Goal: Information Seeking & Learning: Learn about a topic

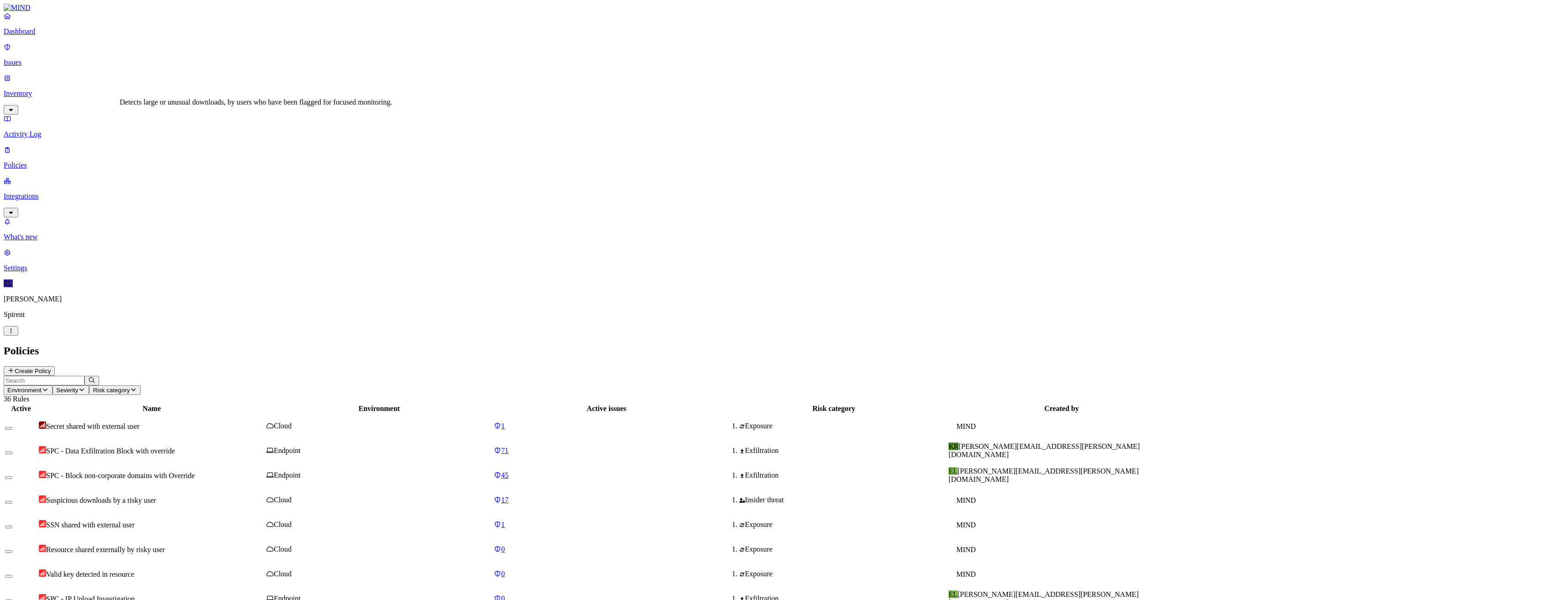
click at [156, 497] on span "Suspicious downloads by a risky user" at bounding box center [101, 500] width 110 height 8
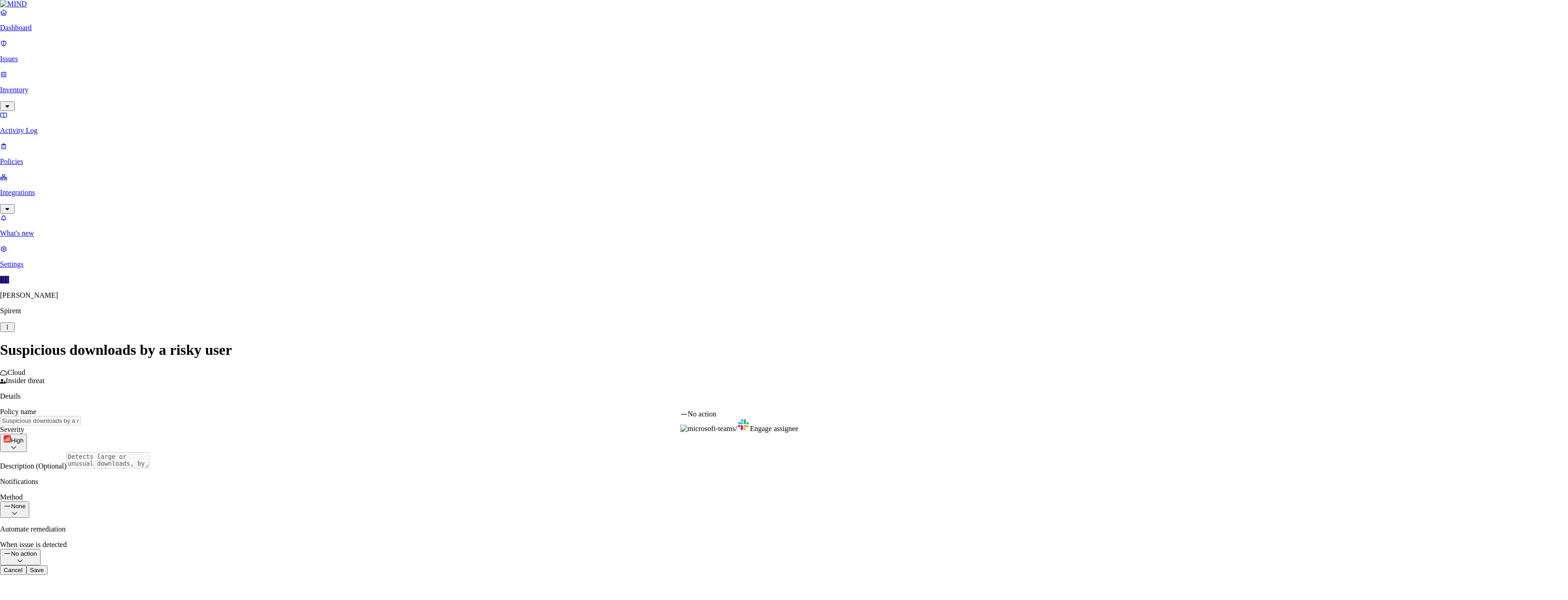
click at [973, 402] on html "Dashboard Issues Inventory Activity Log Policies Integrations What's new 1 Sett…" at bounding box center [784, 291] width 1568 height 582
click at [1306, 261] on html "Dashboard Issues Inventory Activity Log Policies Integrations What's new 1 Sett…" at bounding box center [784, 293] width 1568 height 586
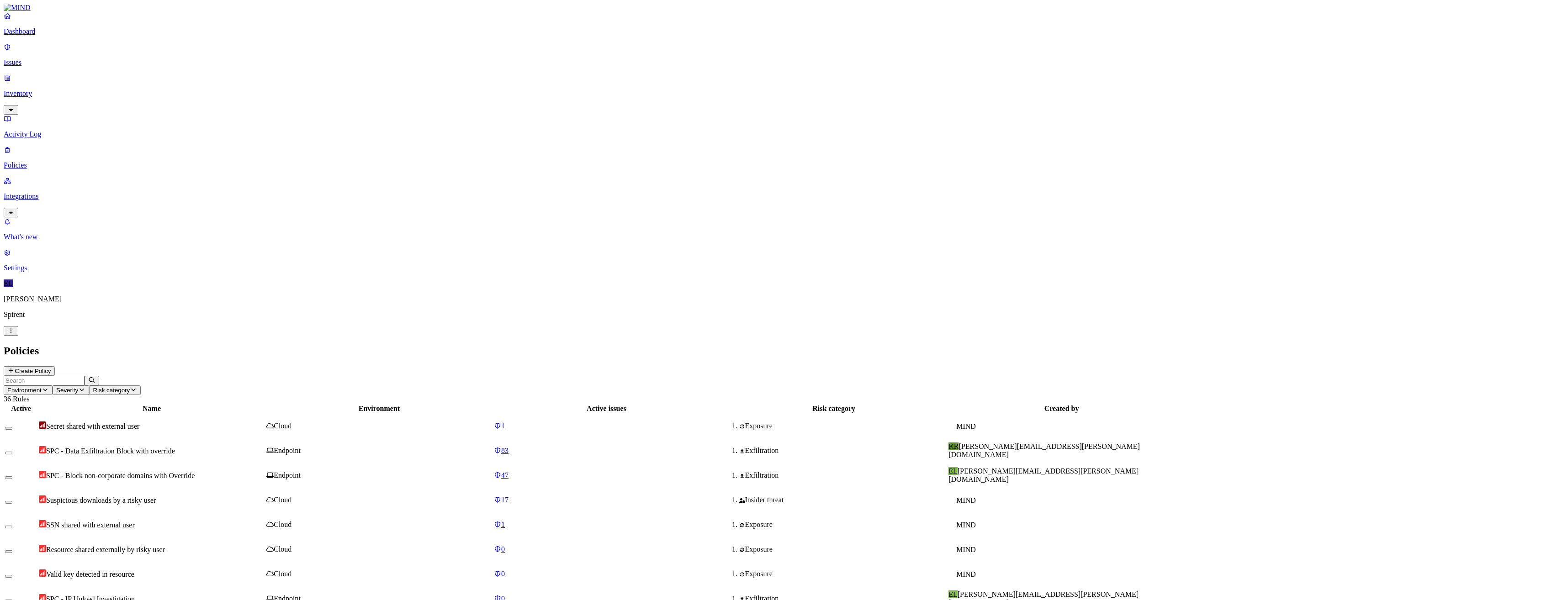
click at [165, 546] on span "Resource shared externally by risky user" at bounding box center [105, 549] width 119 height 8
click at [1077, 591] on div "EL [PERSON_NAME][EMAIL_ADDRESS][PERSON_NAME][DOMAIN_NAME]" at bounding box center [1062, 599] width 226 height 16
click at [165, 546] on span "Resource shared externally by risky user" at bounding box center [105, 549] width 119 height 8
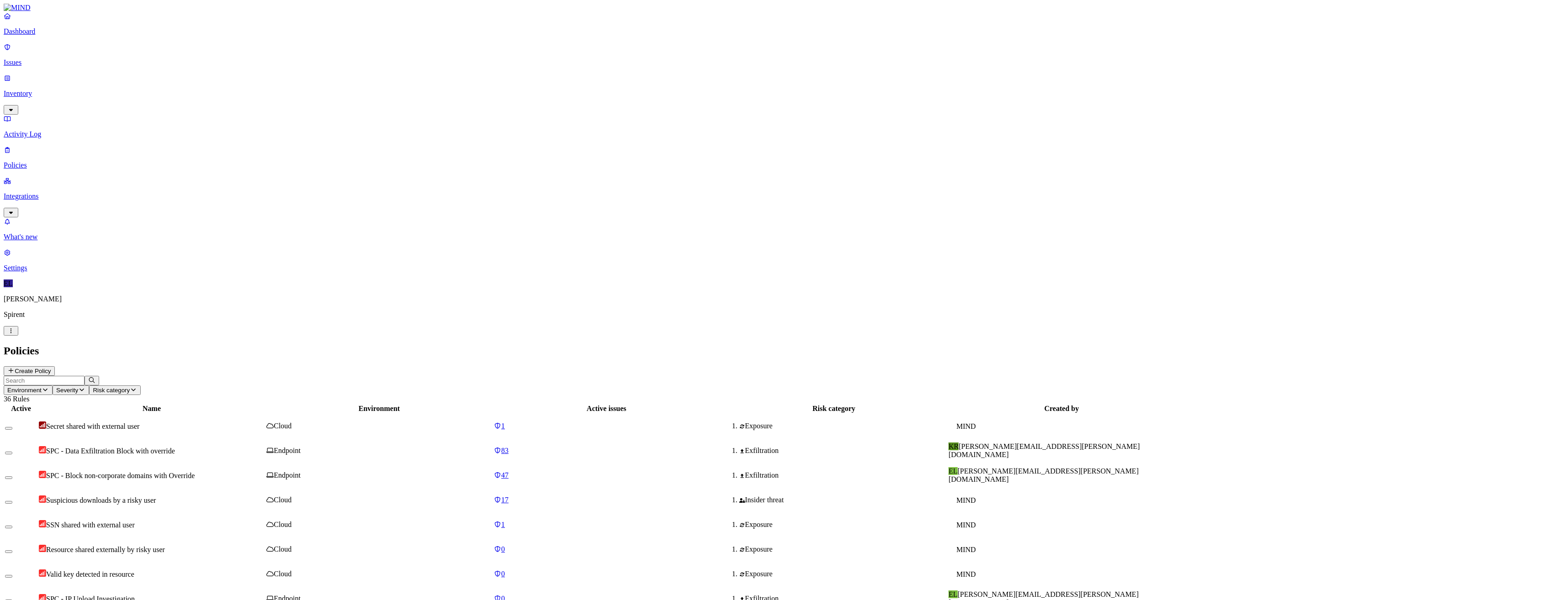
click at [175, 447] on span "SPC - Data Exfiltration Block with override" at bounding box center [111, 451] width 129 height 8
